Goal: Check status: Check status

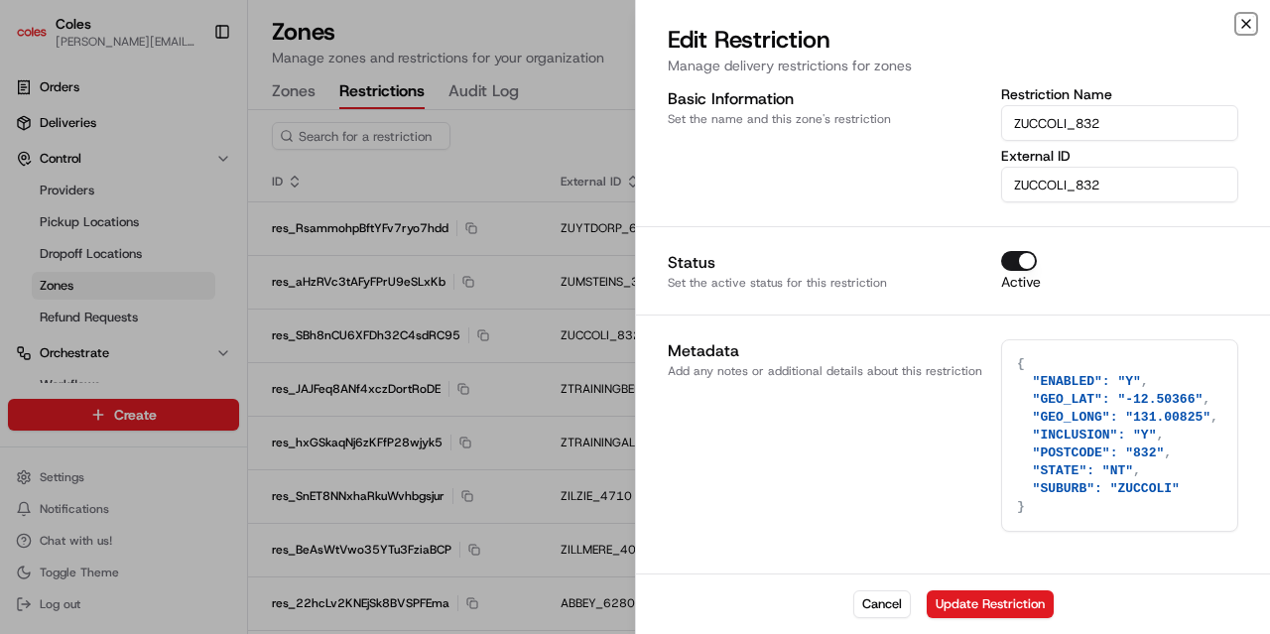
click at [1246, 24] on icon "button" at bounding box center [1246, 24] width 8 height 8
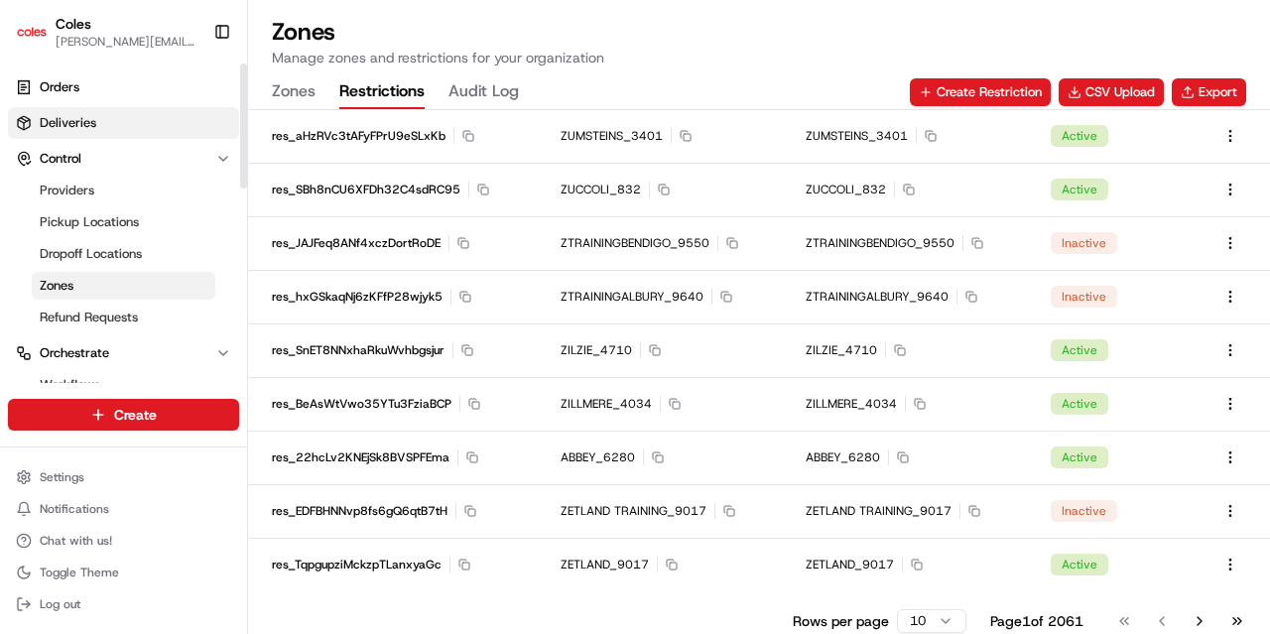
click at [77, 128] on span "Deliveries" at bounding box center [68, 123] width 57 height 18
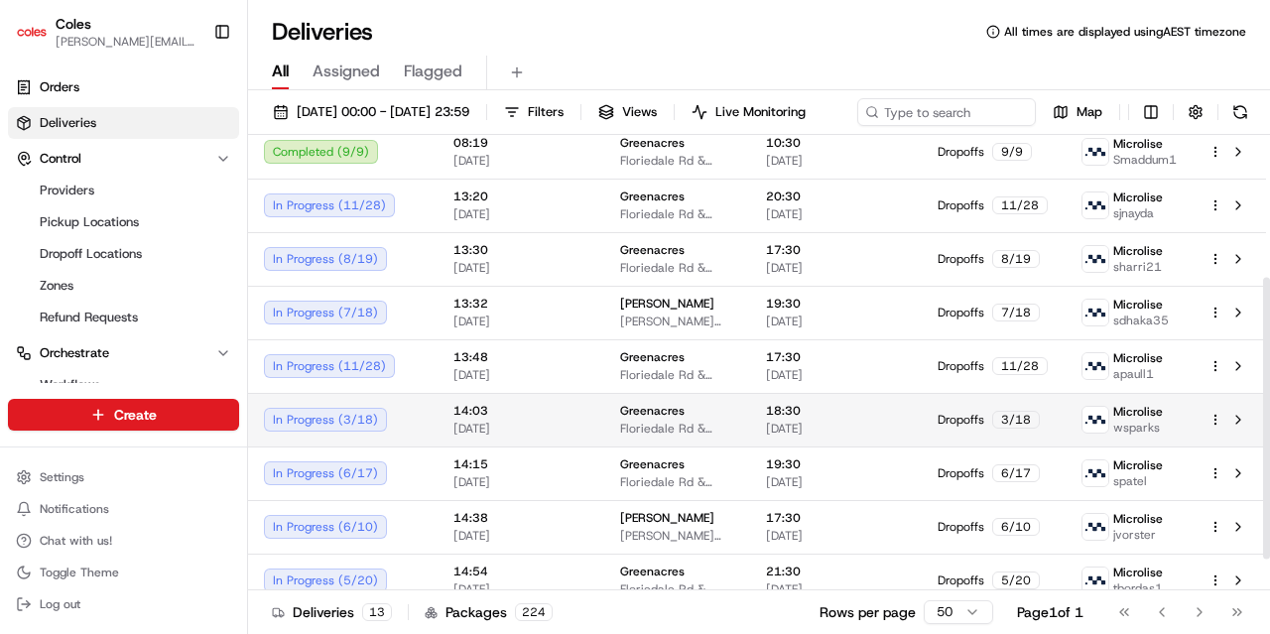
scroll to position [280, 0]
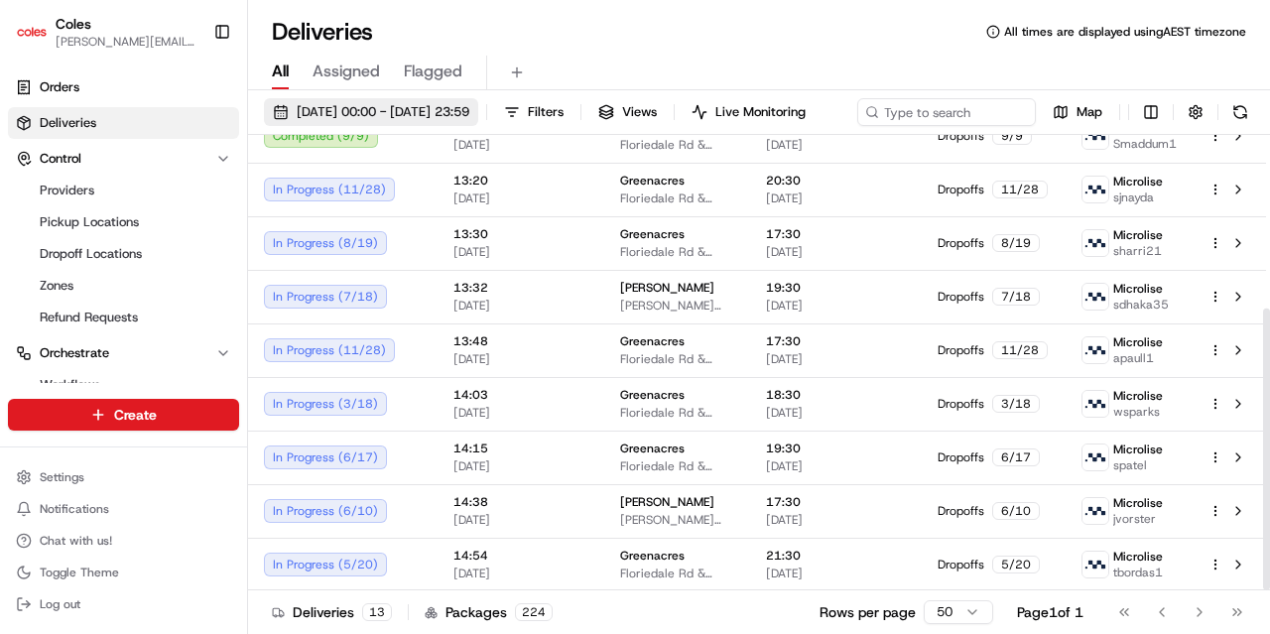
click at [456, 112] on span "19/09/2025 00:00 - 19/09/2025 23:59" at bounding box center [383, 112] width 173 height 18
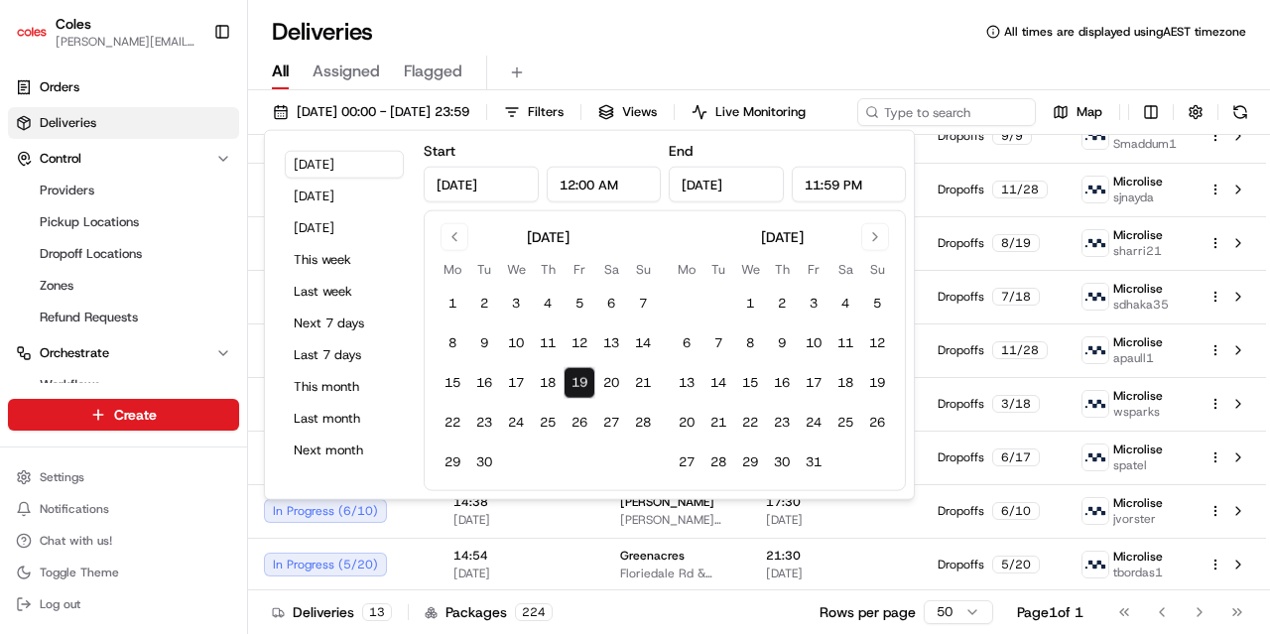
click at [840, 45] on div "Deliveries All times are displayed using AEST timezone" at bounding box center [759, 32] width 1022 height 32
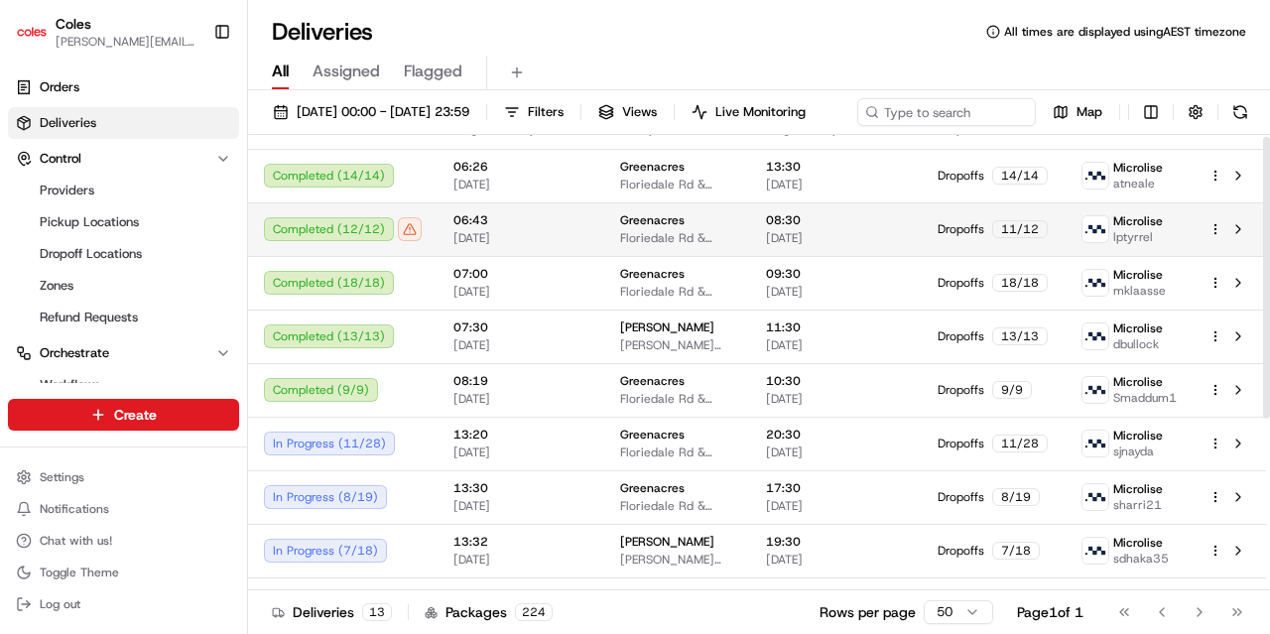
scroll to position [0, 0]
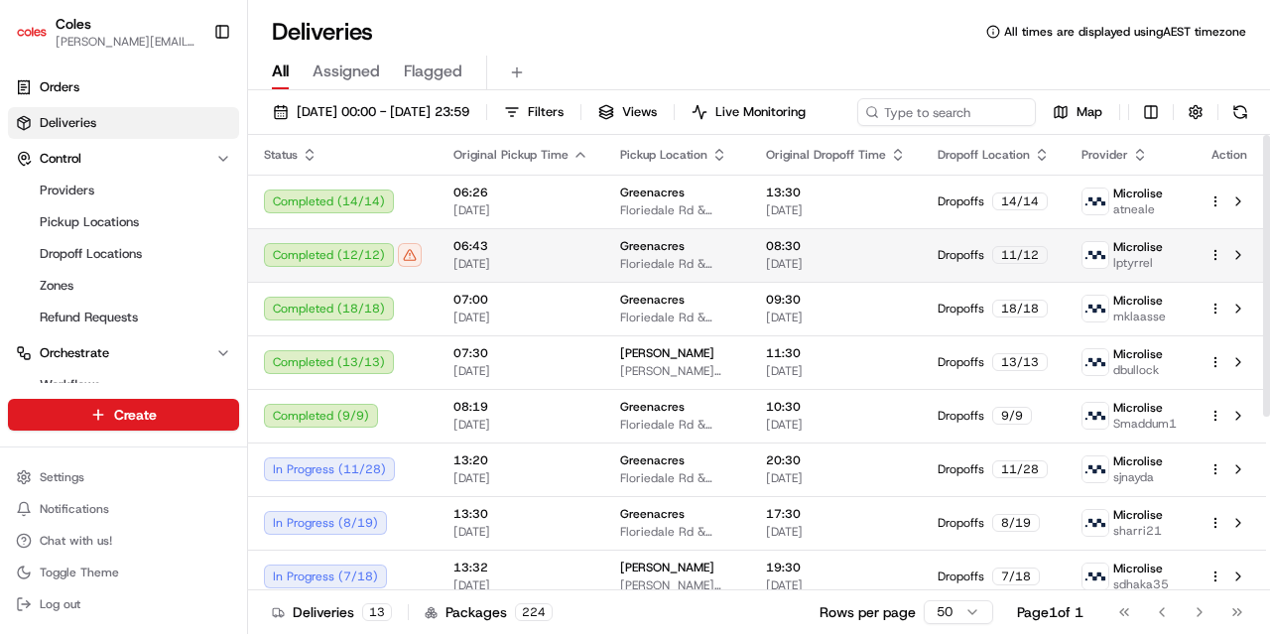
click at [373, 267] on div "Completed ( 12 / 12 )" at bounding box center [343, 255] width 158 height 24
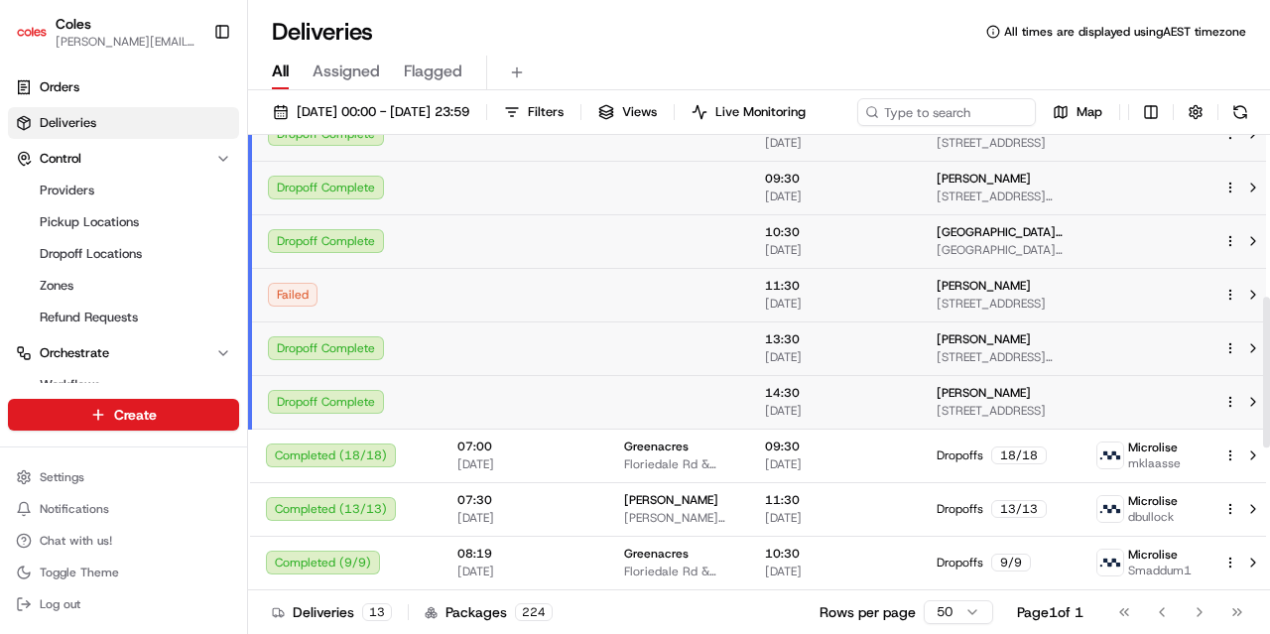
scroll to position [99, 0]
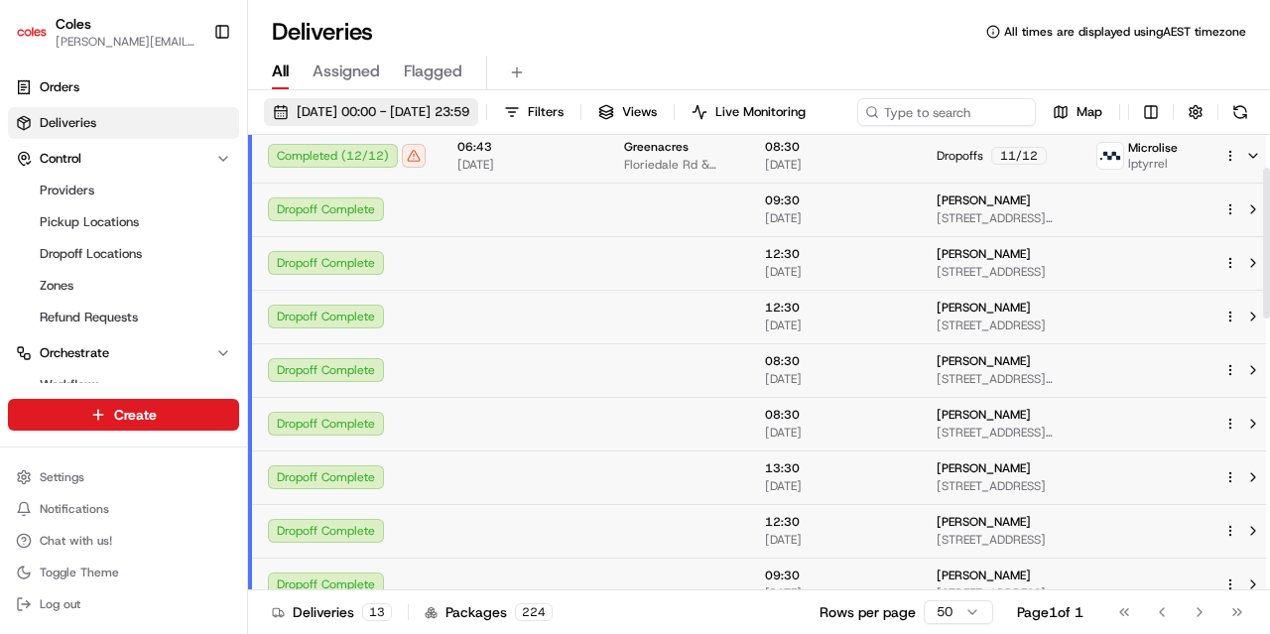
click at [449, 120] on span "19/09/2025 00:00 - 19/09/2025 23:59" at bounding box center [383, 112] width 173 height 18
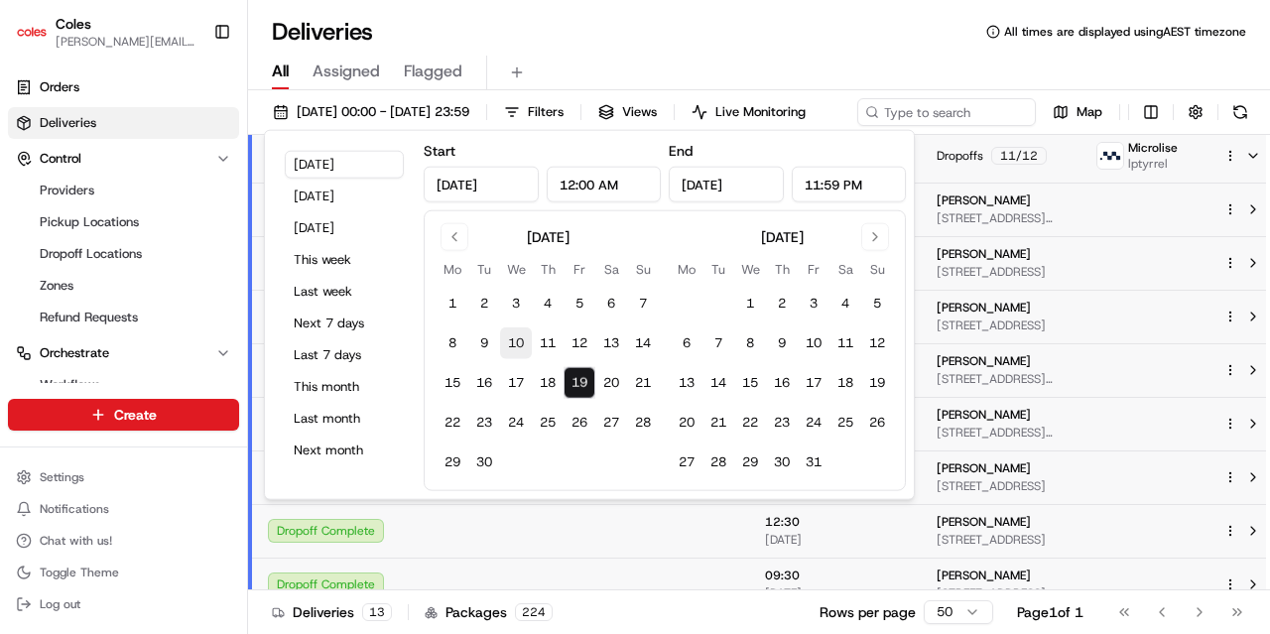
click at [520, 343] on button "10" at bounding box center [516, 343] width 32 height 32
type input "Sep 10, 2025"
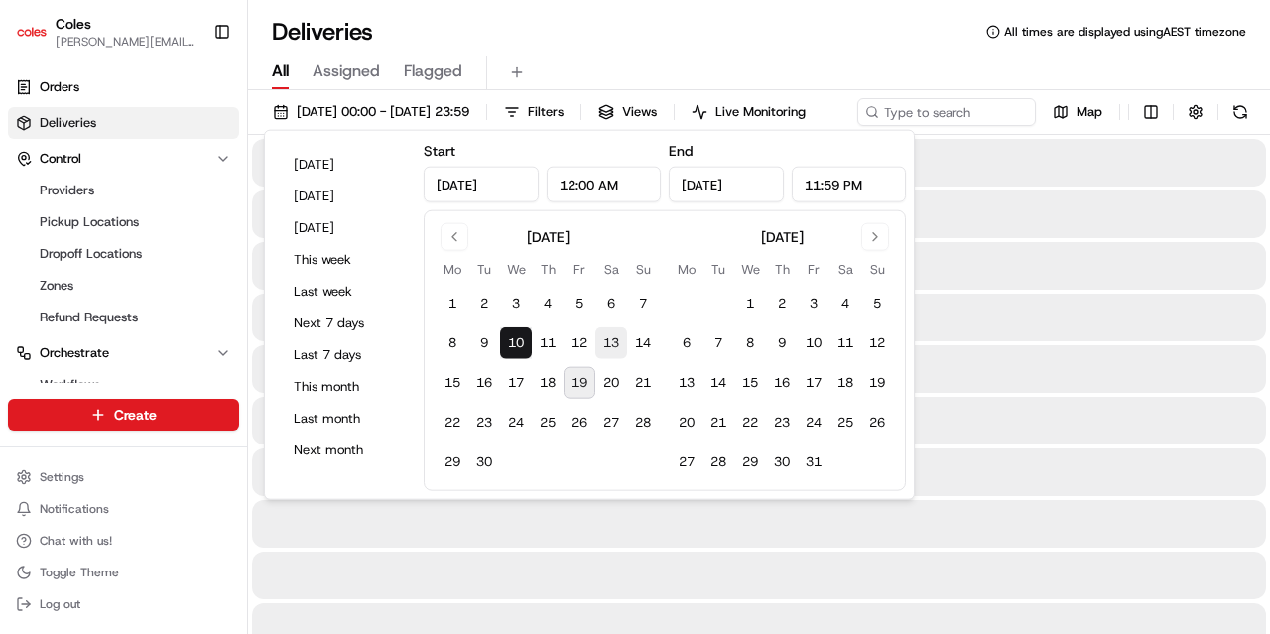
click at [617, 341] on button "13" at bounding box center [611, 343] width 32 height 32
type input "Sep 13, 2025"
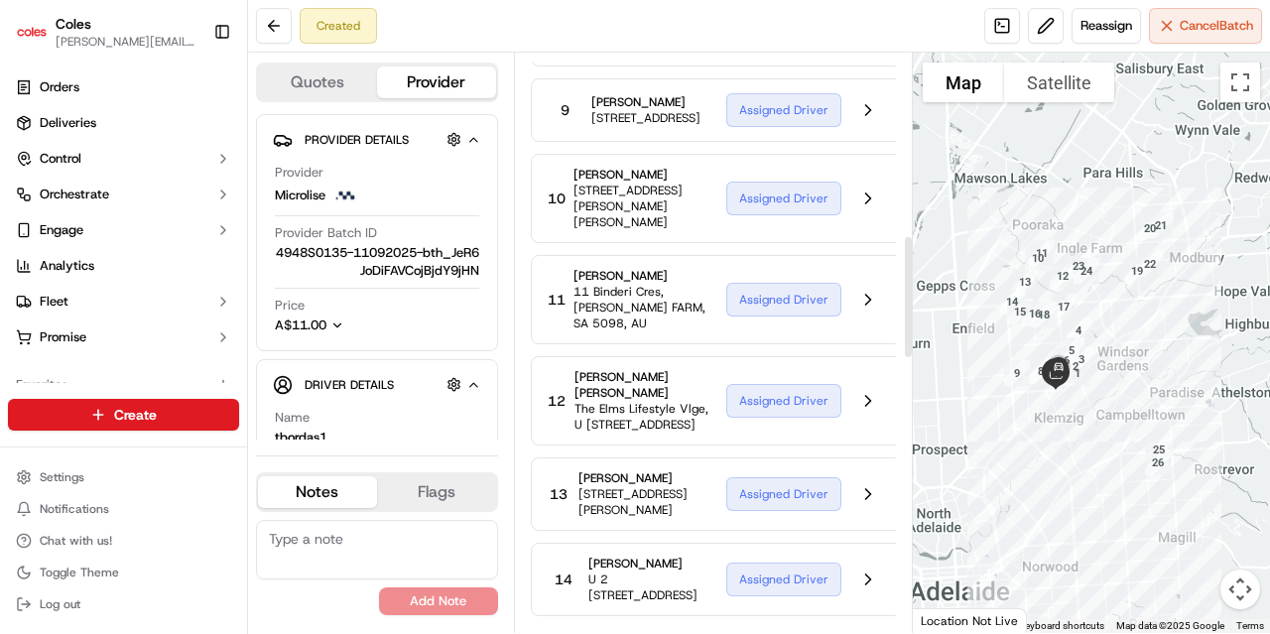
scroll to position [860, 0]
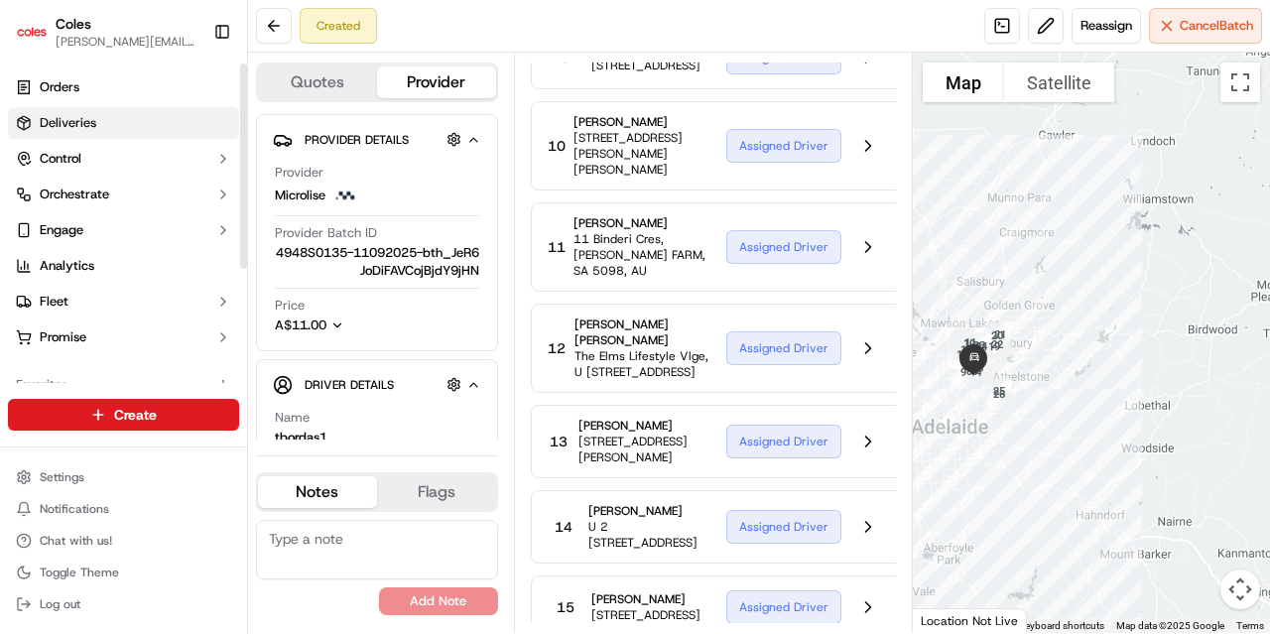
click at [129, 110] on link "Deliveries" at bounding box center [123, 123] width 231 height 32
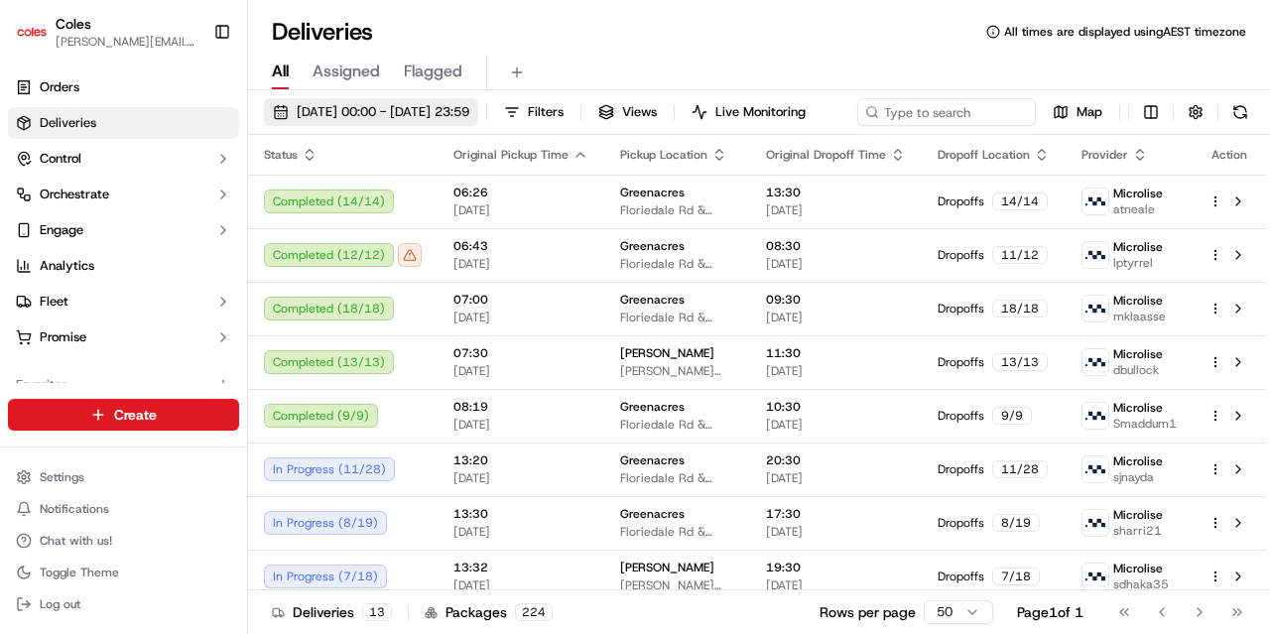
click at [469, 107] on span "19/09/2025 00:00 - 19/09/2025 23:59" at bounding box center [383, 112] width 173 height 18
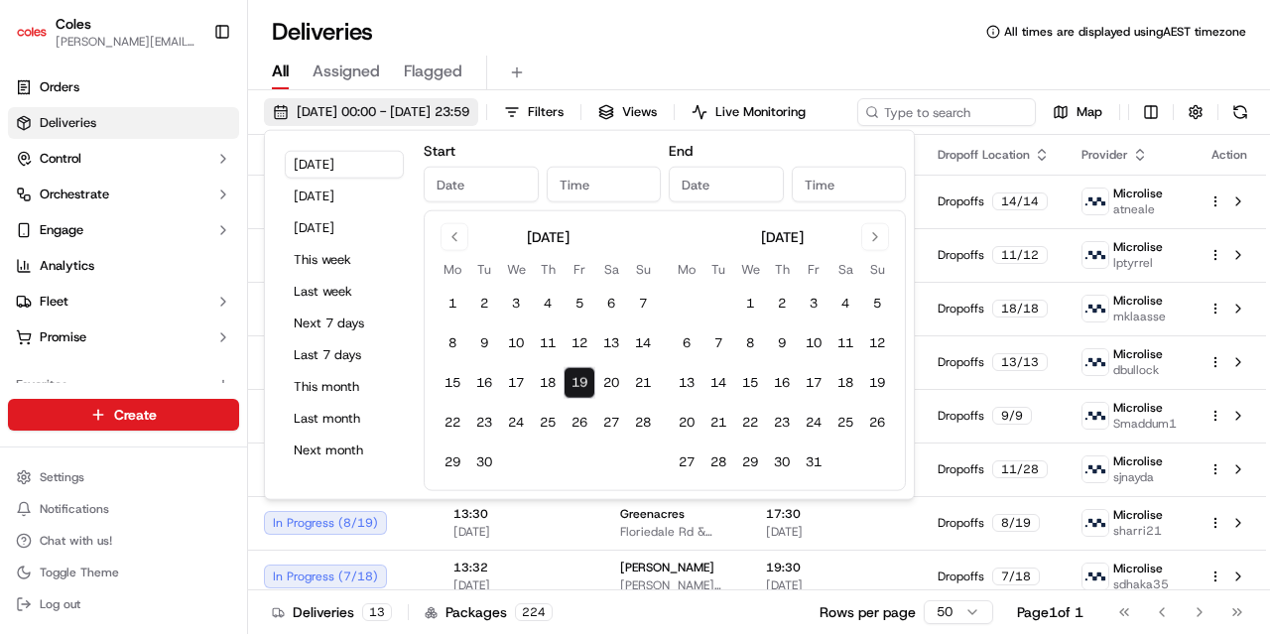
type input "Sep 19, 2025"
type input "12:00 AM"
type input "Sep 19, 2025"
type input "11:59 PM"
click at [582, 381] on button "19" at bounding box center [580, 383] width 32 height 32
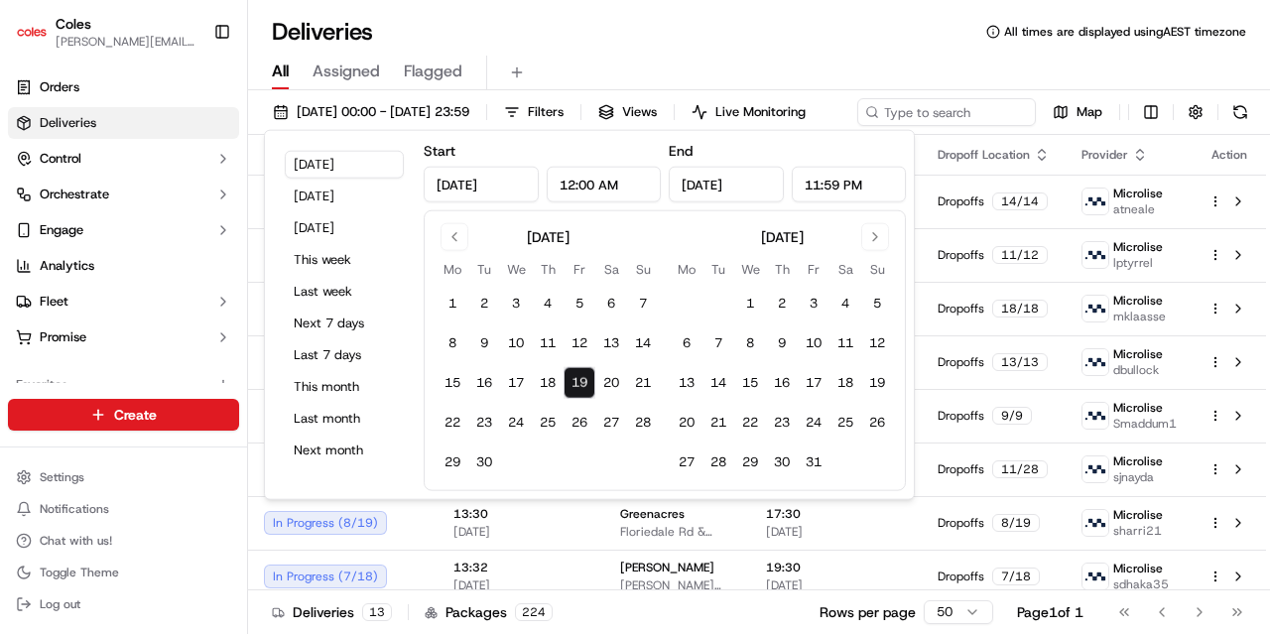
click at [582, 381] on button "19" at bounding box center [580, 383] width 32 height 32
click at [587, 41] on div "Deliveries All times are displayed using AEST timezone" at bounding box center [759, 32] width 1022 height 32
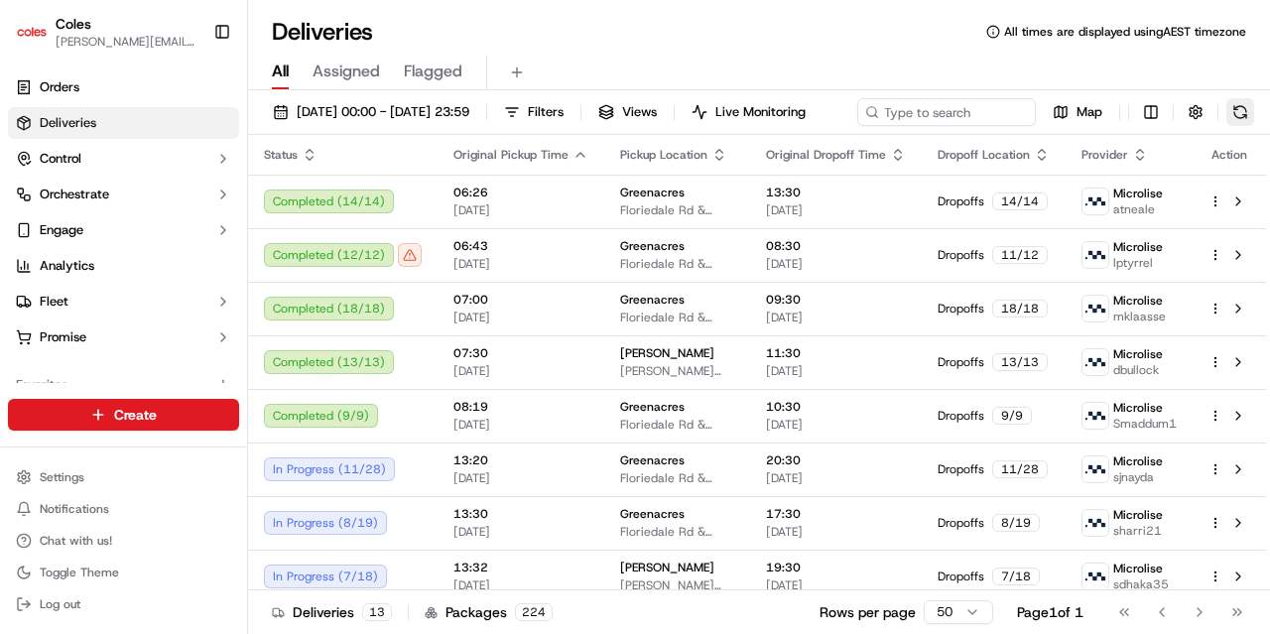
click at [1227, 126] on button at bounding box center [1241, 112] width 28 height 28
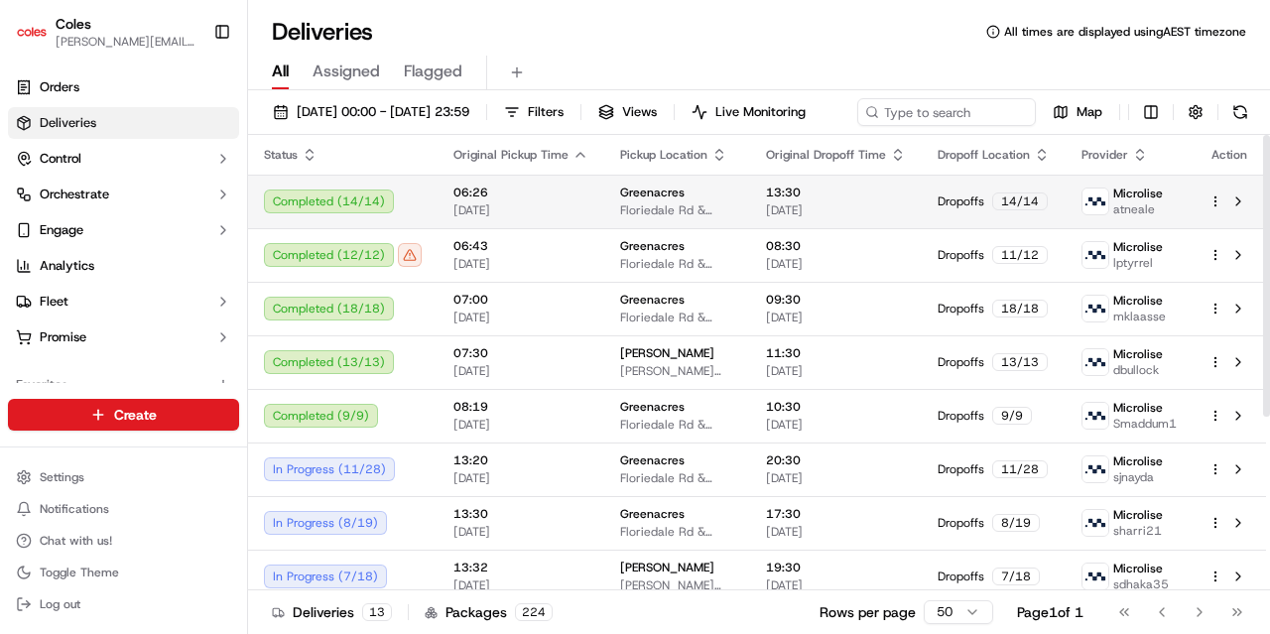
click at [1219, 230] on html "Coles amandeep.kaur2@coles.com.au Toggle Sidebar Orders Deliveries Control Orch…" at bounding box center [635, 317] width 1270 height 634
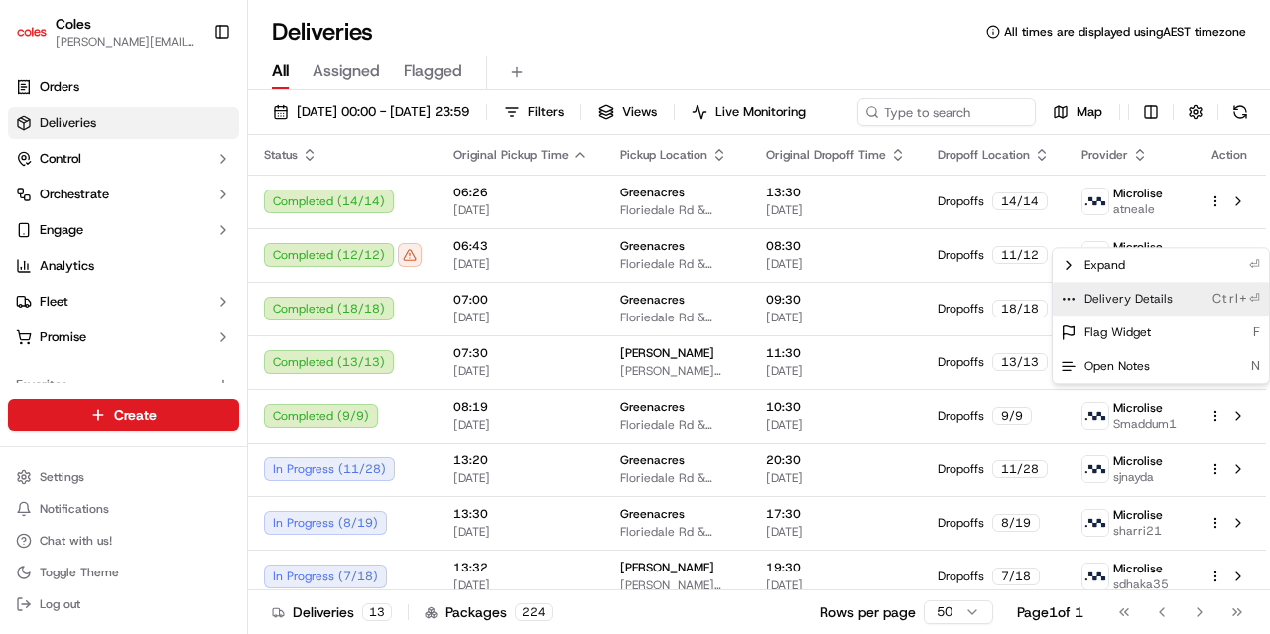
click at [1130, 297] on span "Delivery Details" at bounding box center [1129, 299] width 88 height 16
click at [1146, 303] on span "Delivery Details" at bounding box center [1129, 299] width 88 height 16
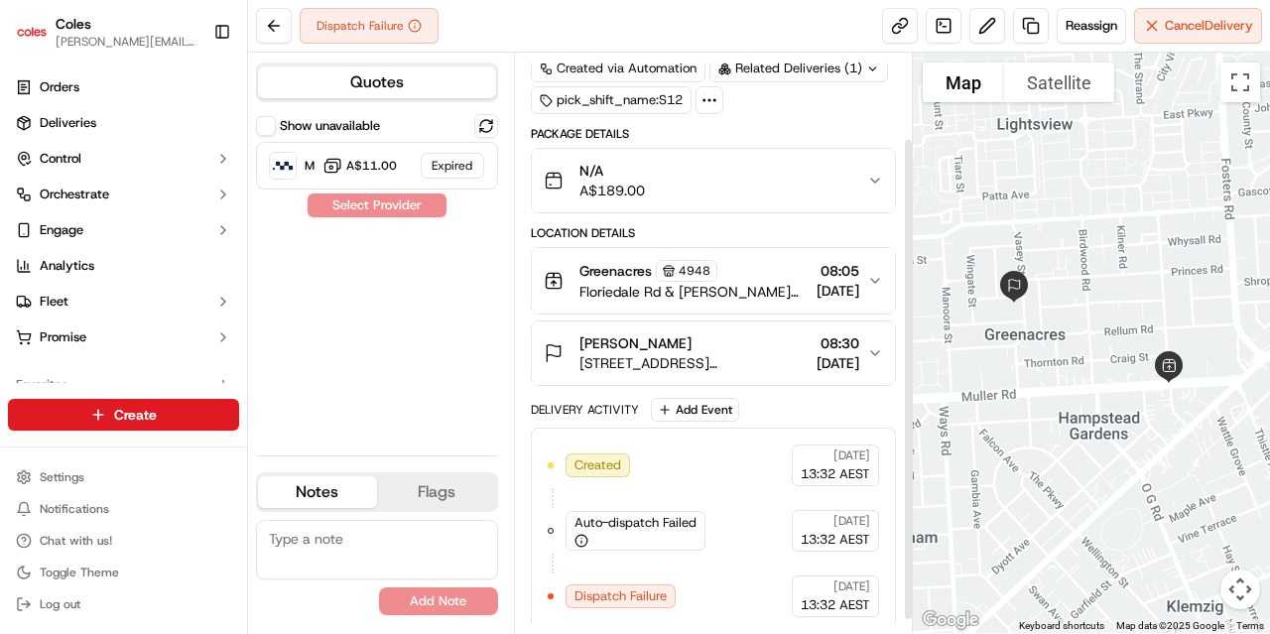
scroll to position [118, 0]
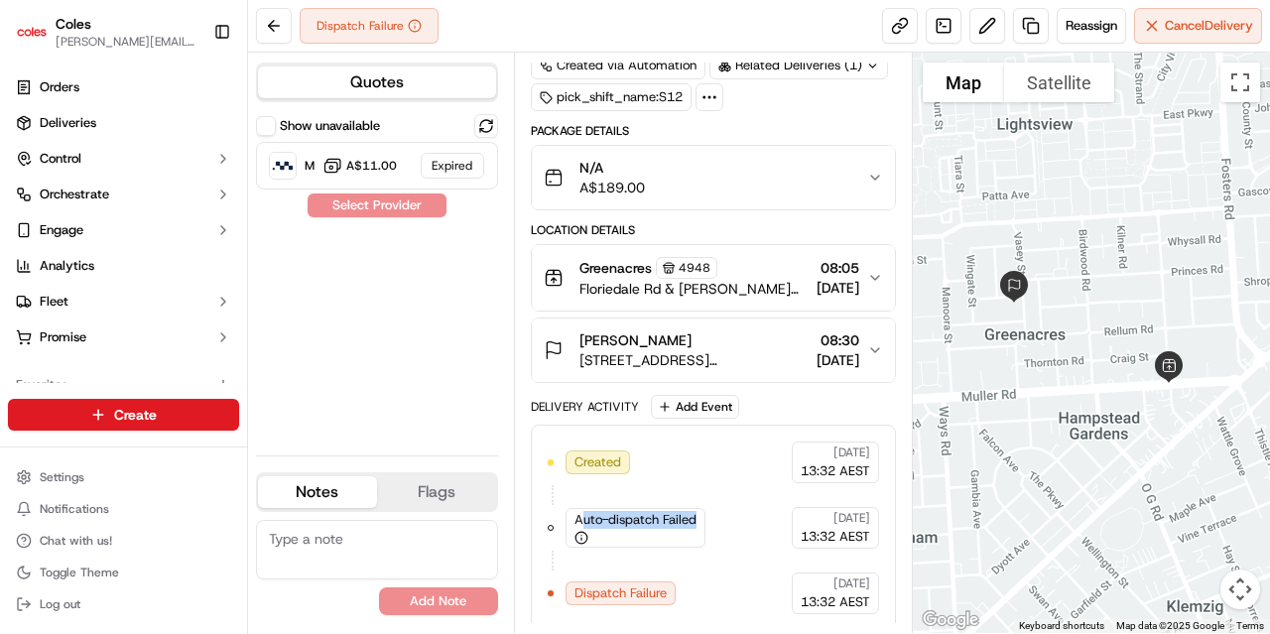
drag, startPoint x: 695, startPoint y: 516, endPoint x: 578, endPoint y: 516, distance: 117.1
click at [578, 516] on span "Auto-dispatch Failed" at bounding box center [636, 520] width 122 height 18
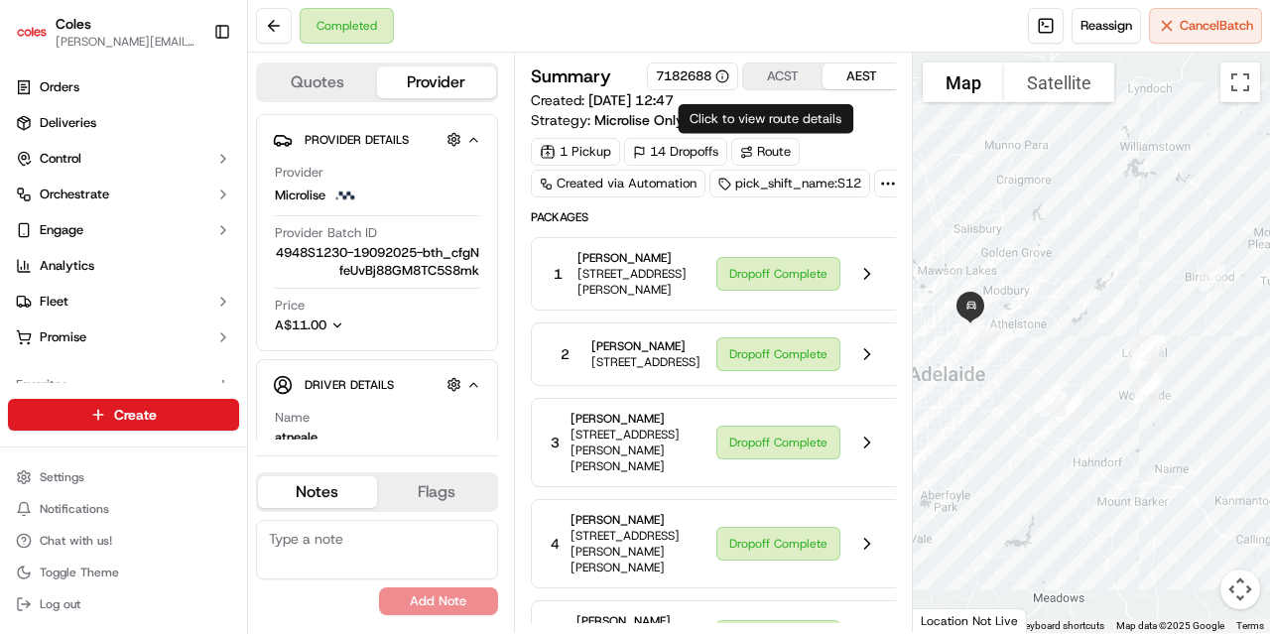
click at [764, 154] on div "Route" at bounding box center [765, 152] width 68 height 28
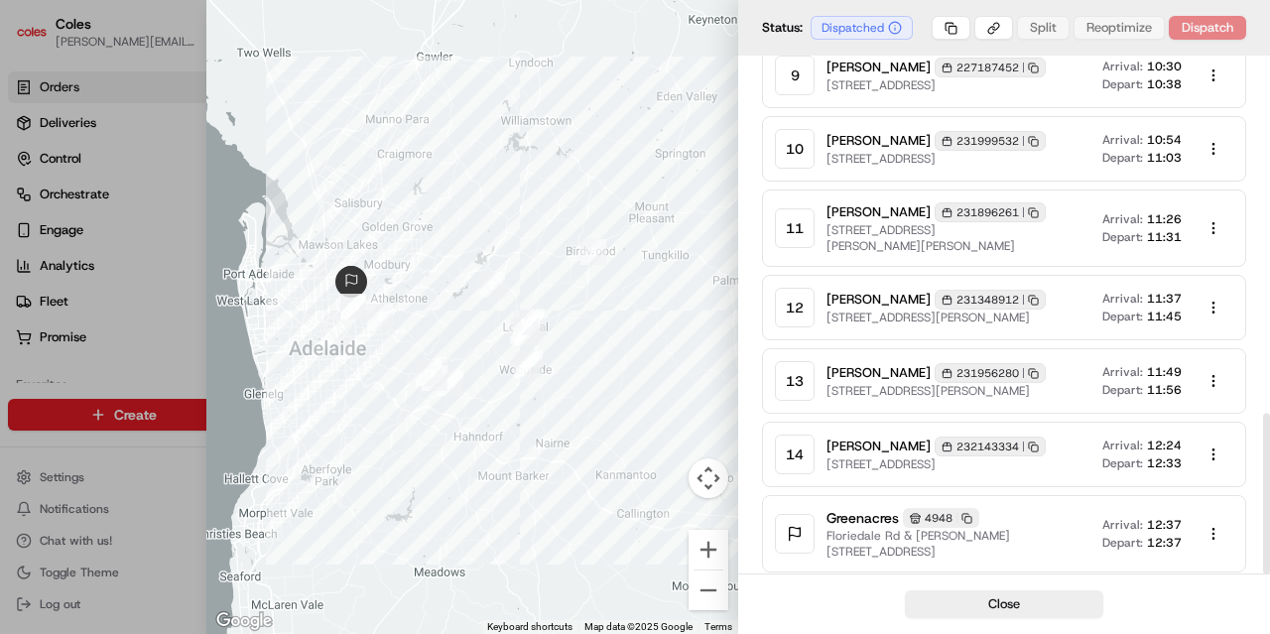
scroll to position [1153, 0]
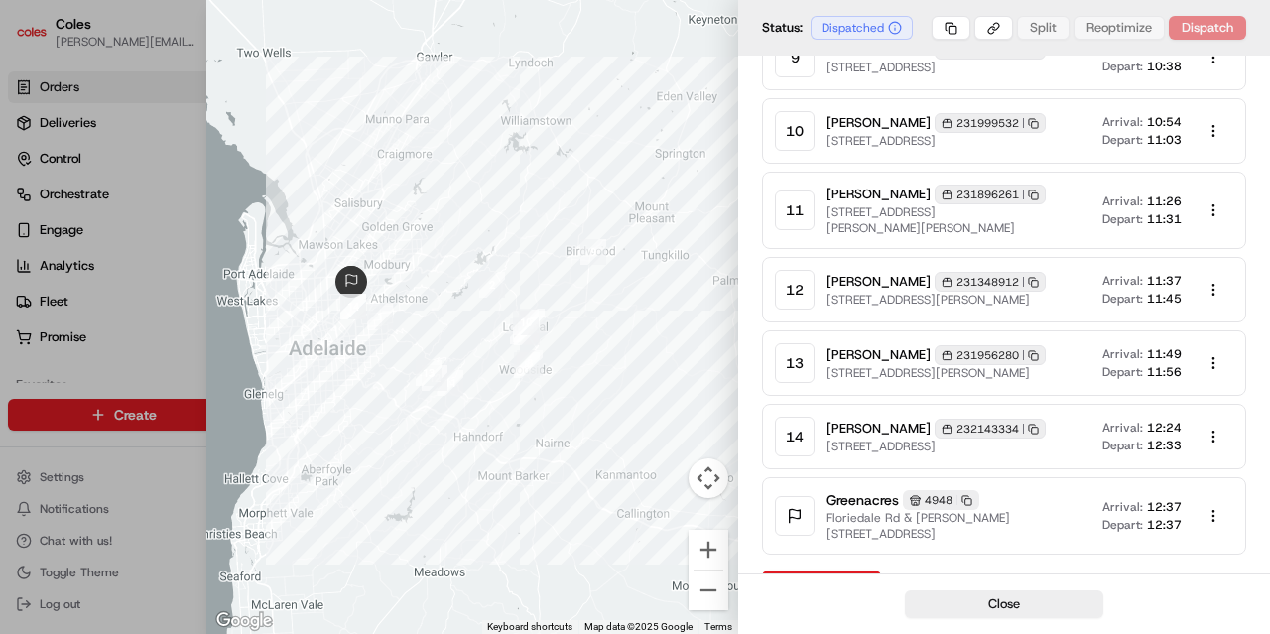
drag, startPoint x: 977, startPoint y: 613, endPoint x: 957, endPoint y: 315, distance: 299.4
click at [977, 613] on button "Close" at bounding box center [1004, 604] width 198 height 28
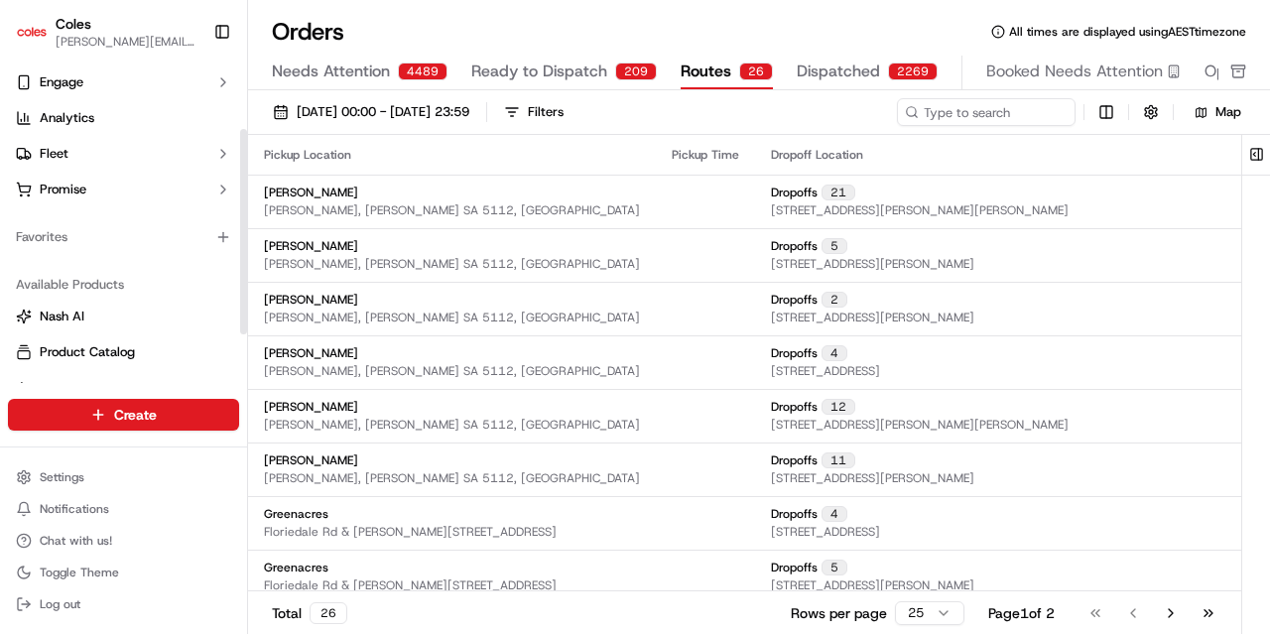
scroll to position [176, 0]
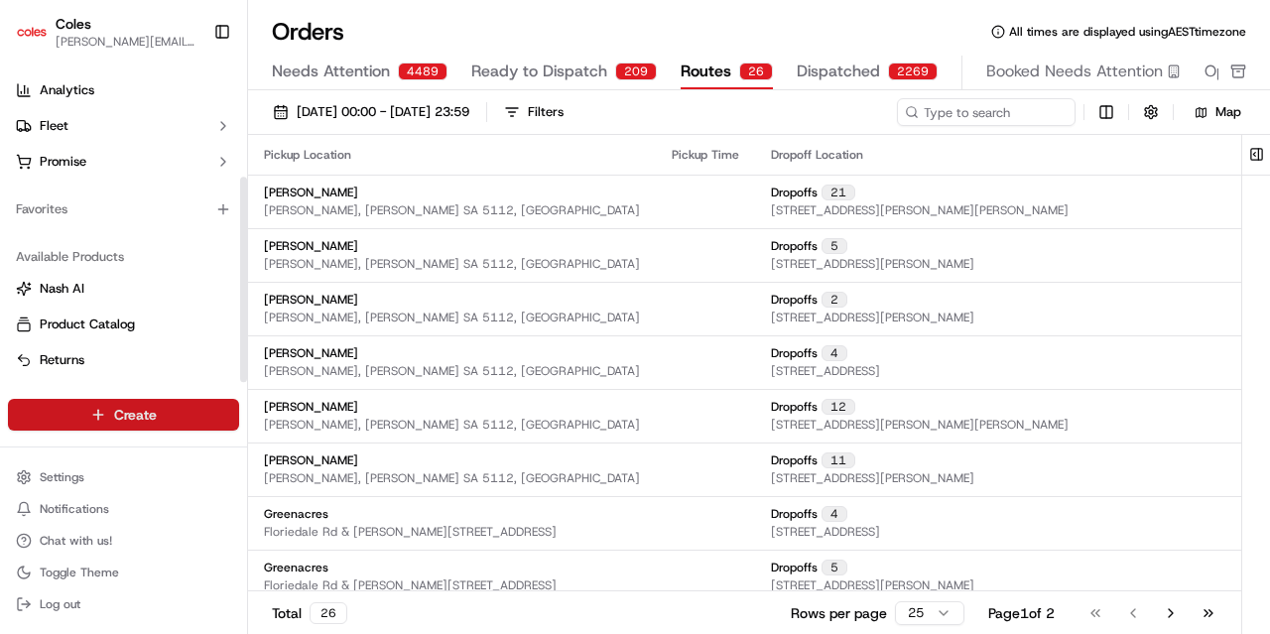
click at [128, 418] on html "Coles amandeep.kaur2@coles.com.au Toggle Sidebar Orders Deliveries Control Orch…" at bounding box center [635, 317] width 1270 height 634
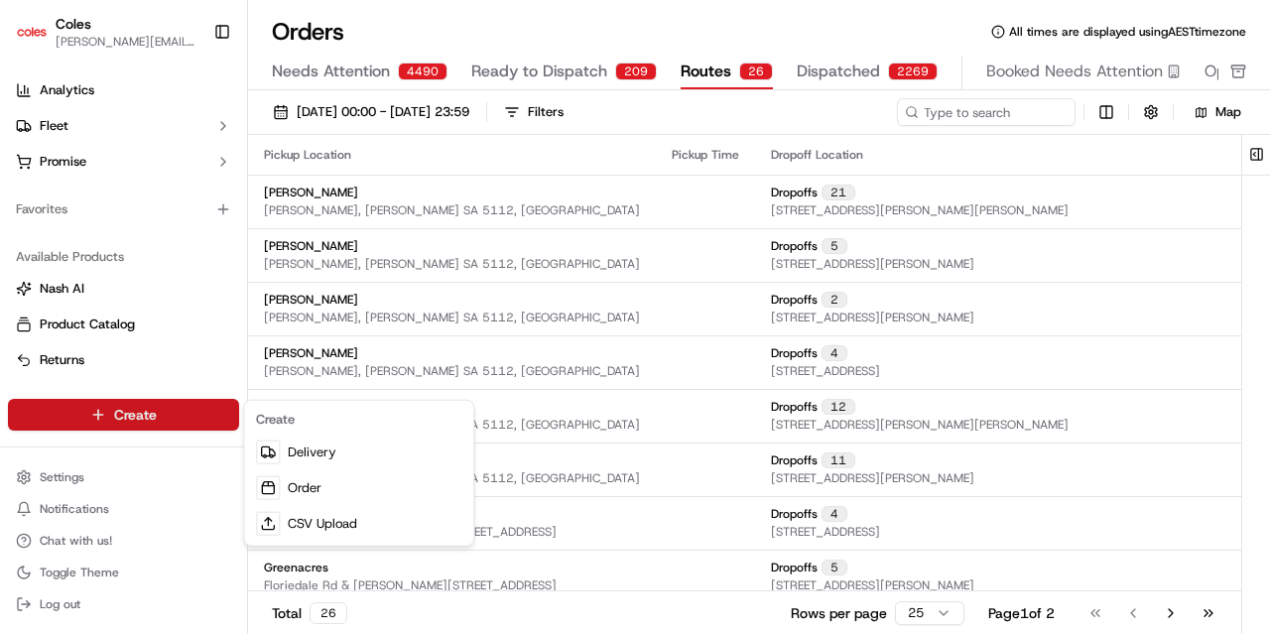
click at [228, 284] on html "Coles amandeep.kaur2@coles.com.au Toggle Sidebar Orders Deliveries Control Orch…" at bounding box center [635, 317] width 1270 height 634
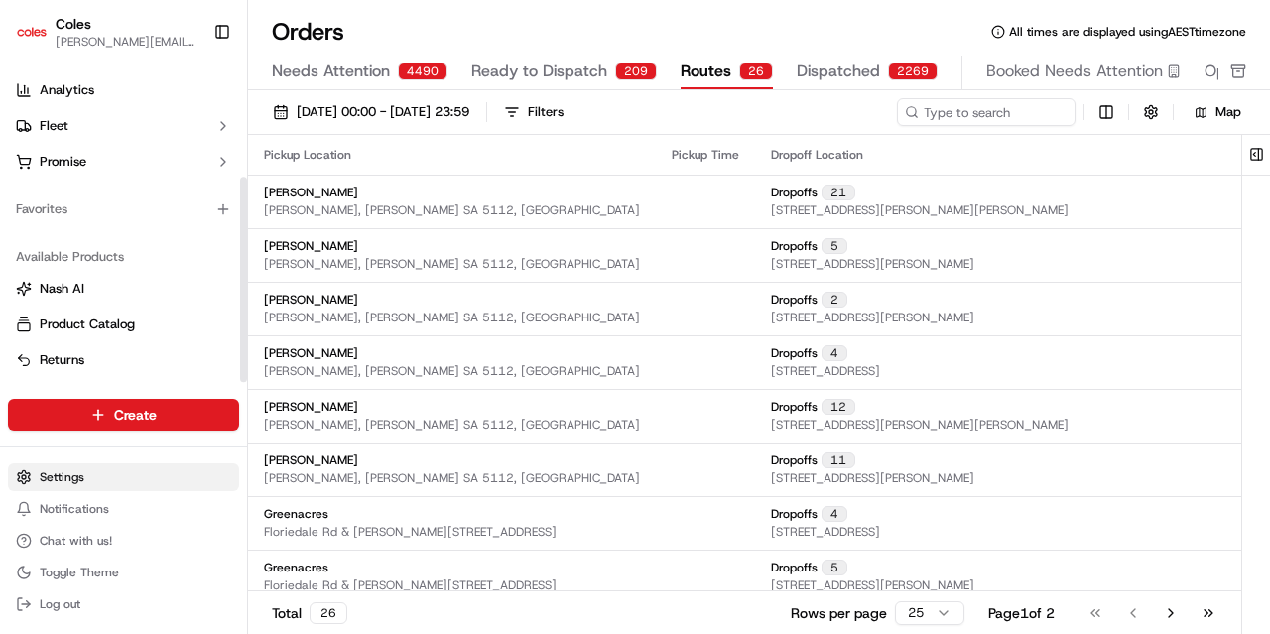
click at [75, 479] on html "Coles amandeep.kaur2@coles.com.au Toggle Sidebar Orders Deliveries Control Orch…" at bounding box center [635, 317] width 1270 height 634
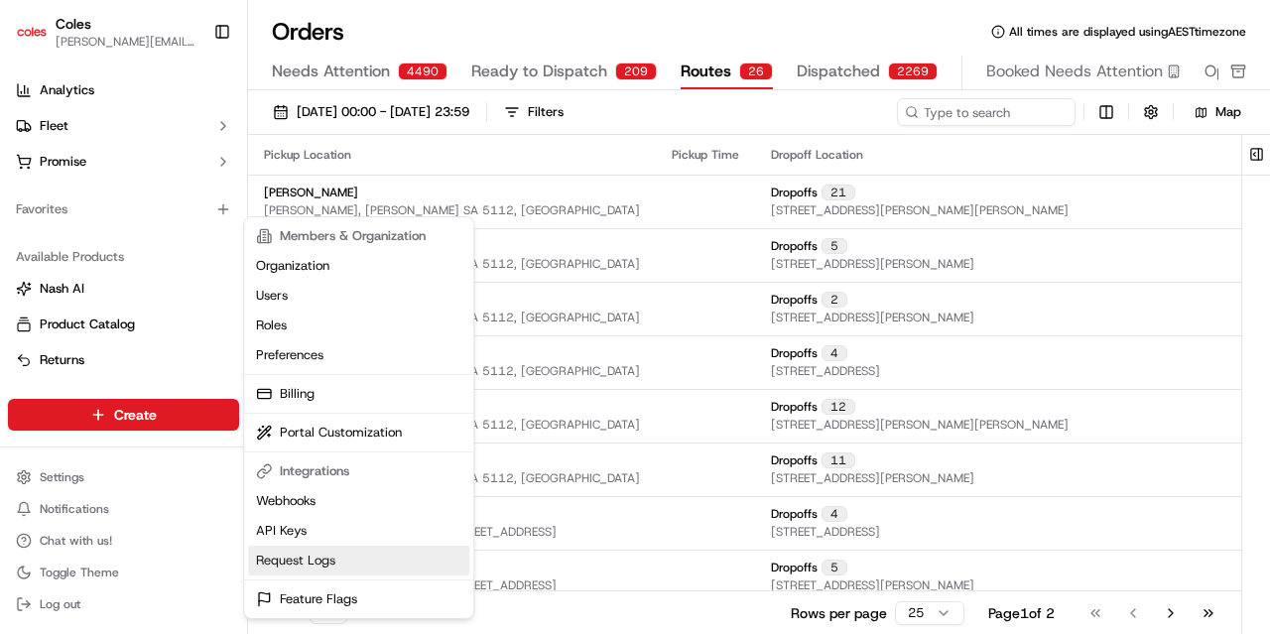
click at [306, 567] on link "Request Logs" at bounding box center [358, 561] width 221 height 30
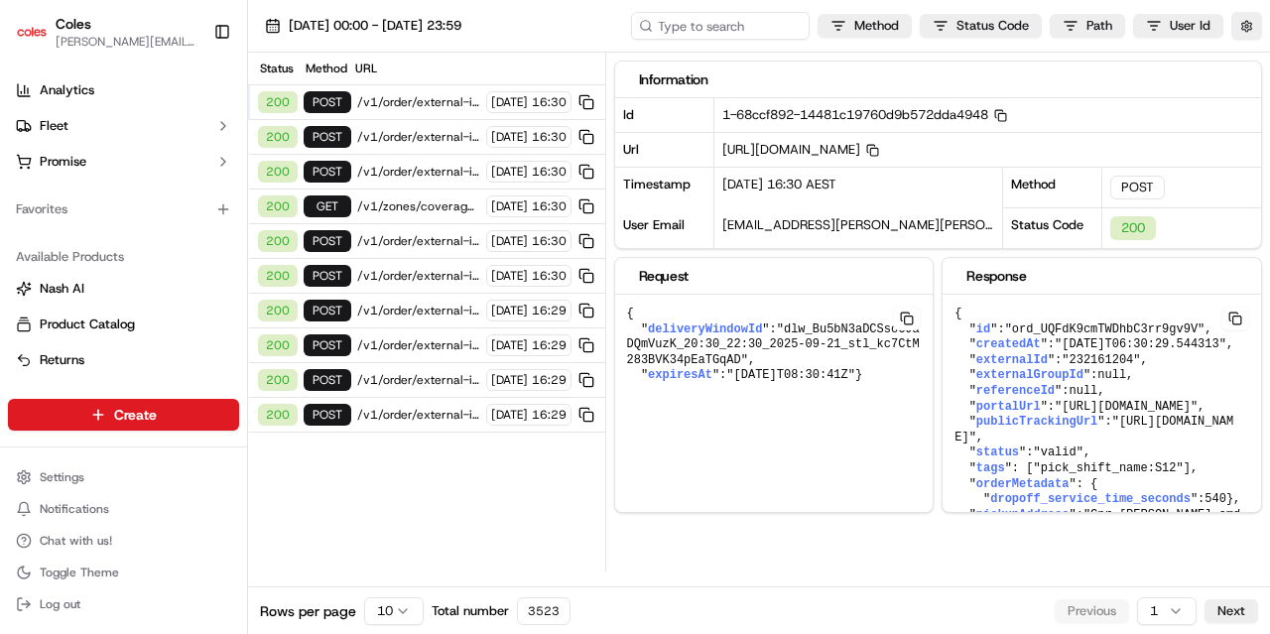
click at [391, 94] on span "/v1/order/external-identifier/232161204/delivery-window/book" at bounding box center [418, 102] width 123 height 16
click at [1040, 336] on span ""ord_UQFdK9cmTWDhbC3rr9gv9V"" at bounding box center [1105, 330] width 200 height 14
click at [1128, 336] on span ""ord_UQFdK9cmTWDhbC3rr9gv9V"" at bounding box center [1105, 330] width 200 height 14
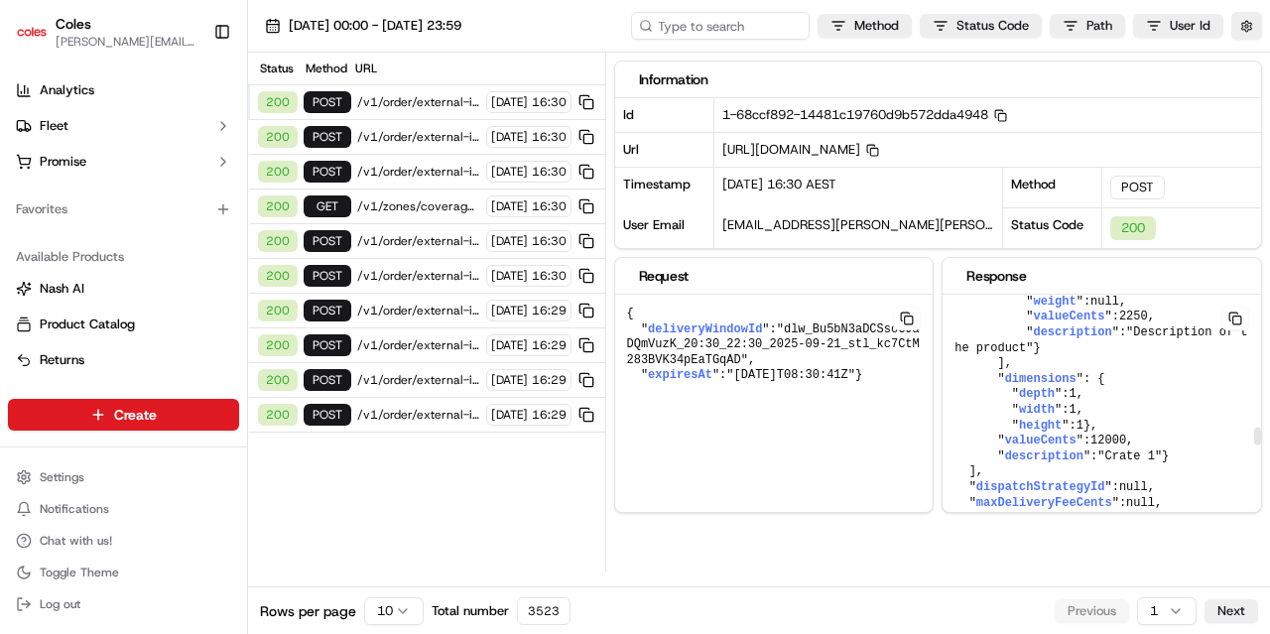
scroll to position [1985, 0]
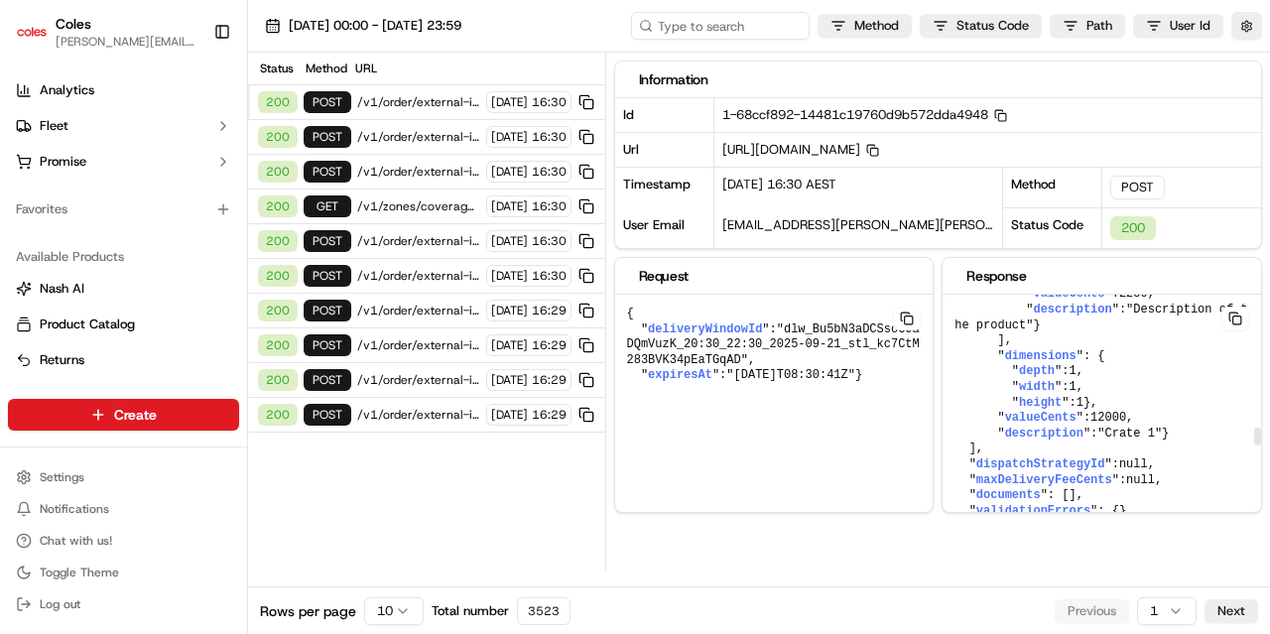
click at [1052, 447] on pre "{ " id ": "ord_UQFdK9cmTWDhbC3rr9gv9V" , " createdAt ": "2025-09-19T06:30:29.54…" at bounding box center [1102, 70] width 319 height 3521
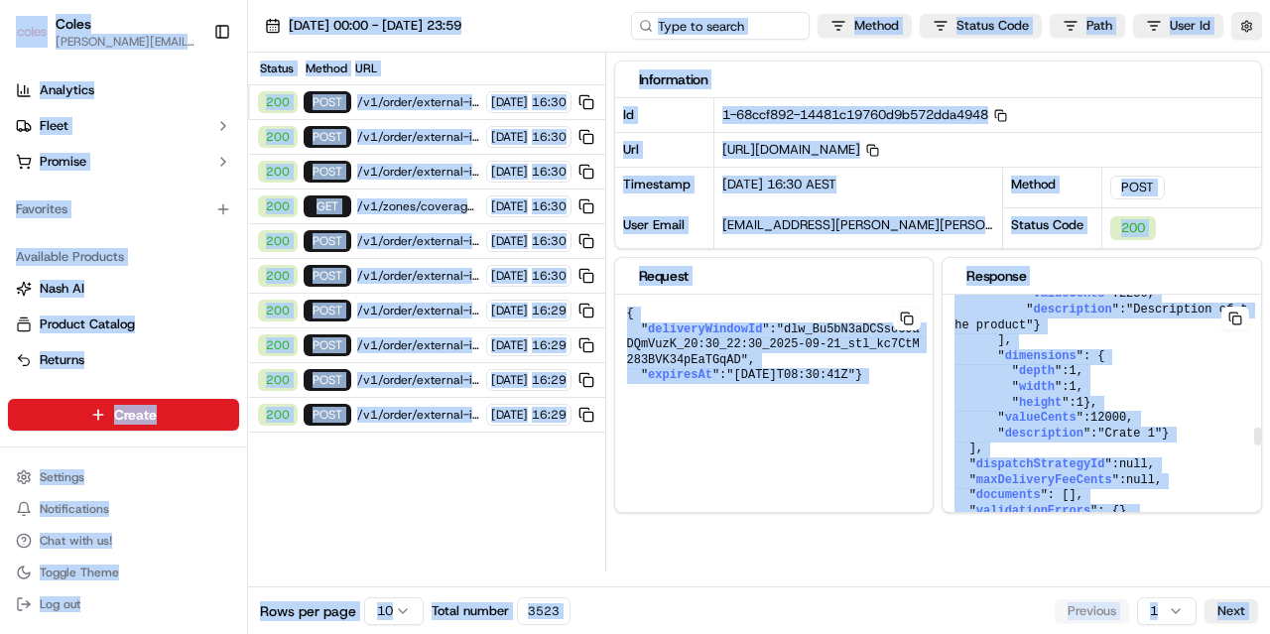
click at [1068, 436] on pre "{ " id ": "ord_UQFdK9cmTWDhbC3rr9gv9V" , " createdAt ": "2025-09-19T06:30:29.54…" at bounding box center [1102, 70] width 319 height 3521
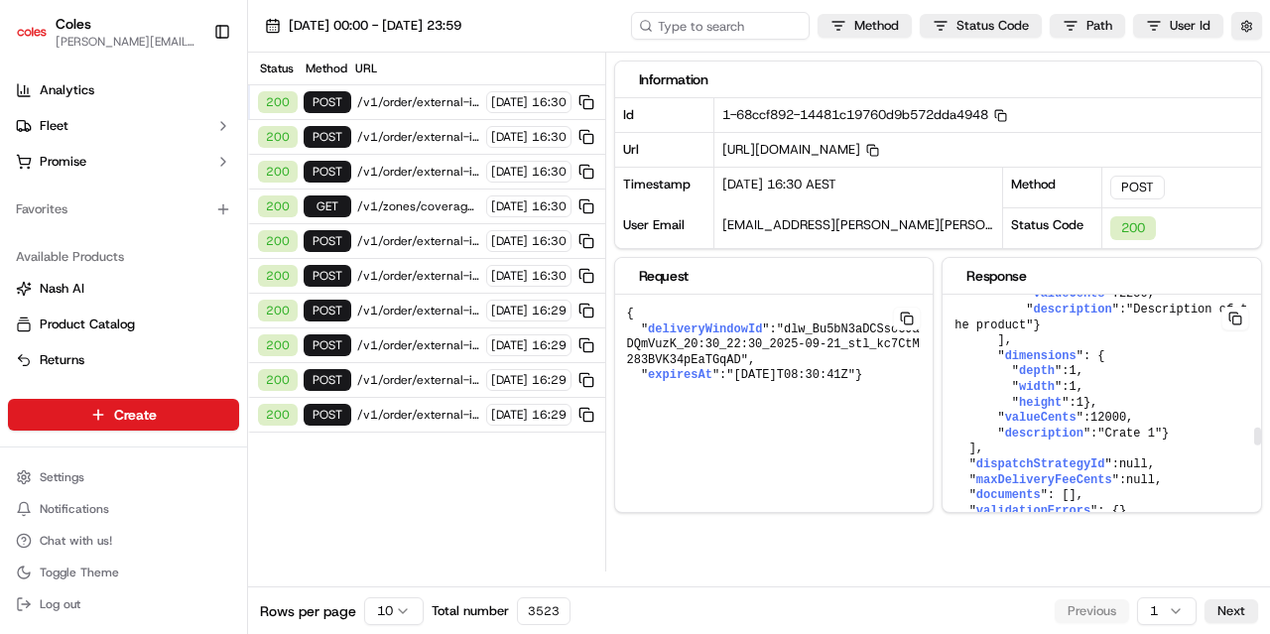
click at [1236, 330] on button at bounding box center [1236, 319] width 28 height 24
